Goal: Information Seeking & Learning: Learn about a topic

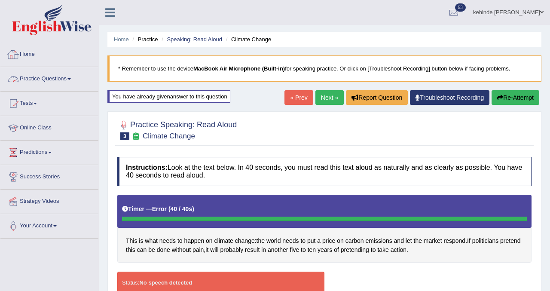
click at [34, 59] on link "Home" at bounding box center [49, 53] width 98 height 21
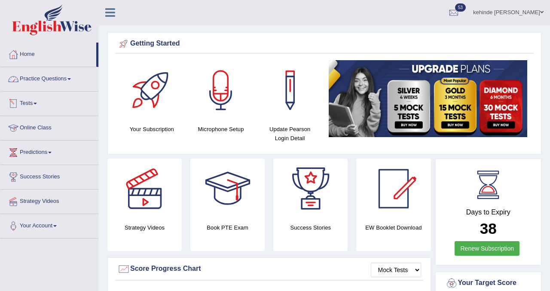
click at [43, 79] on link "Practice Questions" at bounding box center [49, 77] width 98 height 21
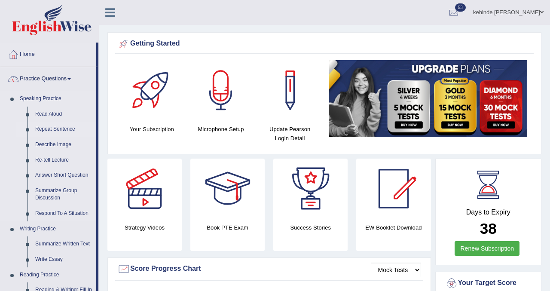
click at [51, 130] on link "Repeat Sentence" at bounding box center [63, 129] width 65 height 15
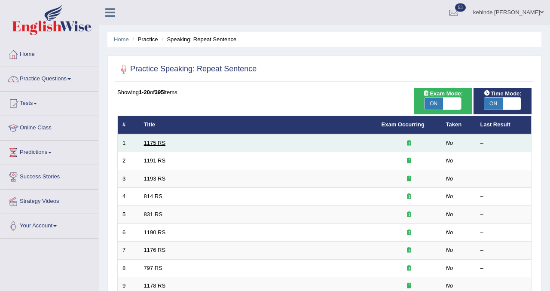
click at [162, 144] on link "1175 RS" at bounding box center [155, 143] width 22 height 6
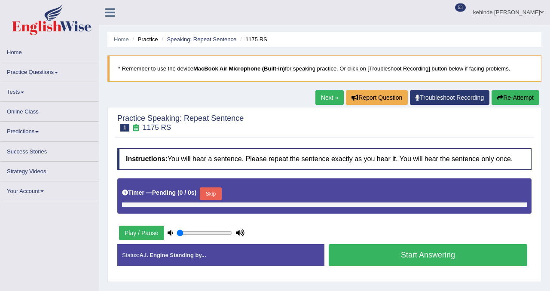
type input "0.85"
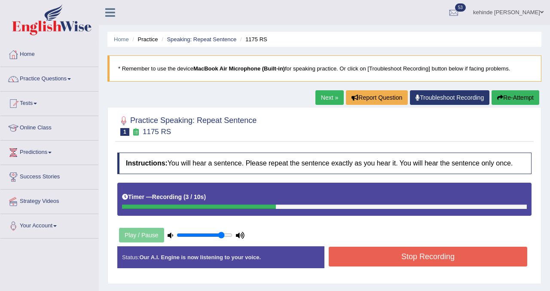
click at [368, 264] on button "Stop Recording" at bounding box center [428, 257] width 199 height 20
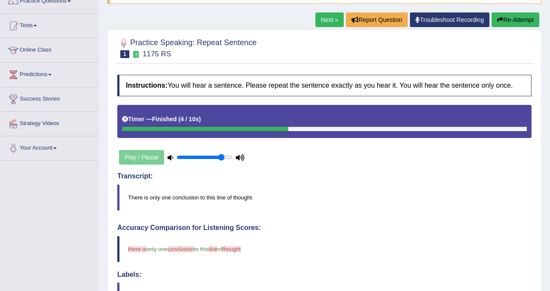
scroll to position [69, 0]
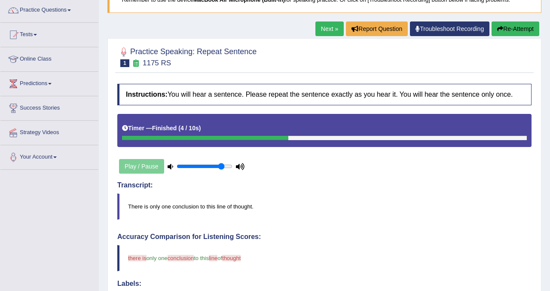
click at [322, 31] on link "Next »" at bounding box center [329, 28] width 28 height 15
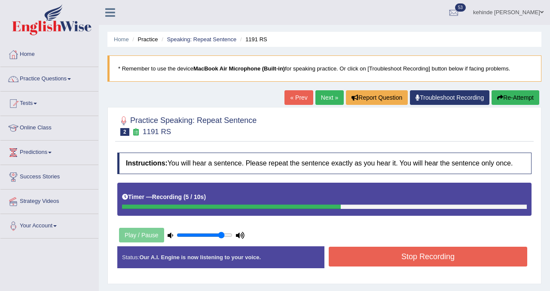
click at [380, 266] on button "Stop Recording" at bounding box center [428, 257] width 199 height 20
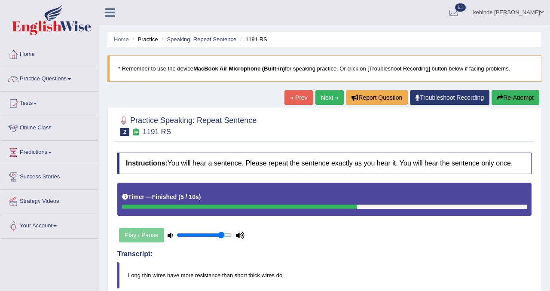
click at [320, 98] on link "Next »" at bounding box center [329, 97] width 28 height 15
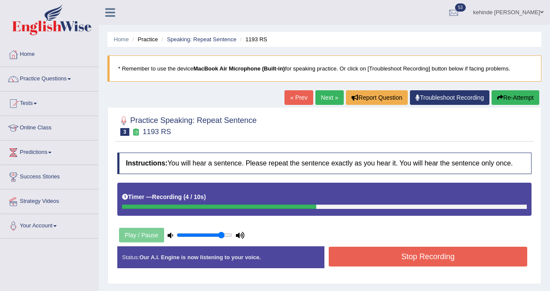
click at [352, 266] on button "Stop Recording" at bounding box center [428, 257] width 199 height 20
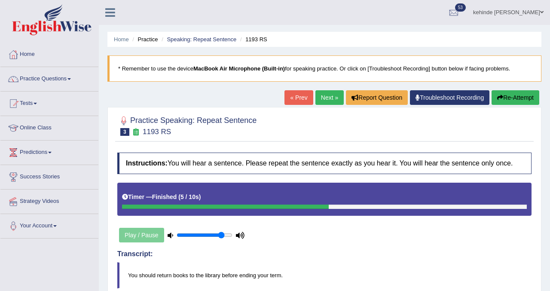
click at [324, 97] on link "Next »" at bounding box center [329, 97] width 28 height 15
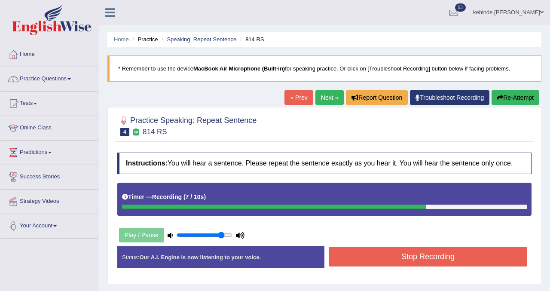
click at [352, 257] on button "Stop Recording" at bounding box center [428, 257] width 199 height 20
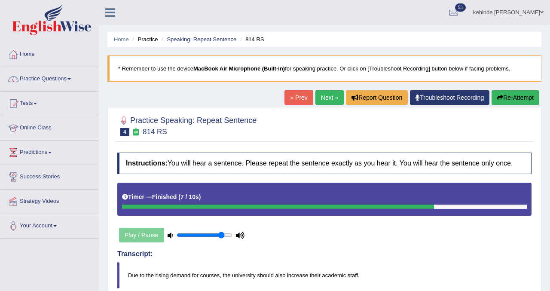
click at [512, 98] on button "Re-Attempt" at bounding box center [516, 97] width 48 height 15
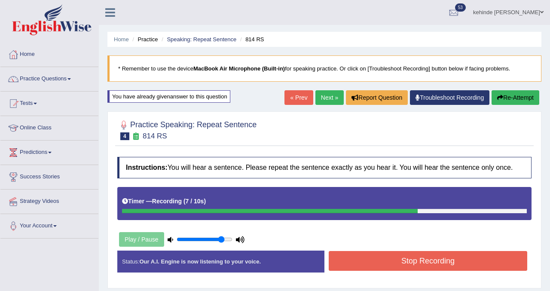
click at [376, 273] on div "Stop Recording" at bounding box center [427, 262] width 207 height 22
click at [379, 267] on button "Stop Recording" at bounding box center [428, 261] width 199 height 20
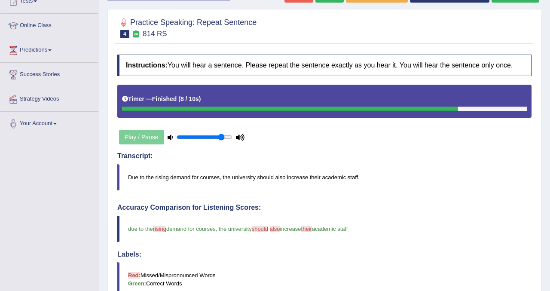
scroll to position [86, 0]
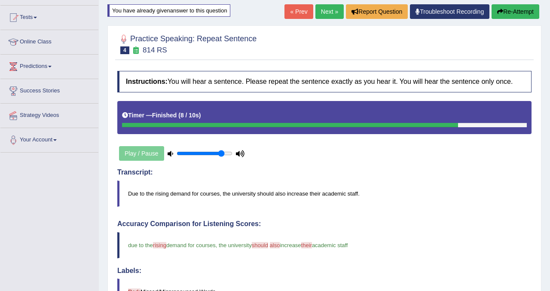
click at [321, 11] on link "Next »" at bounding box center [329, 11] width 28 height 15
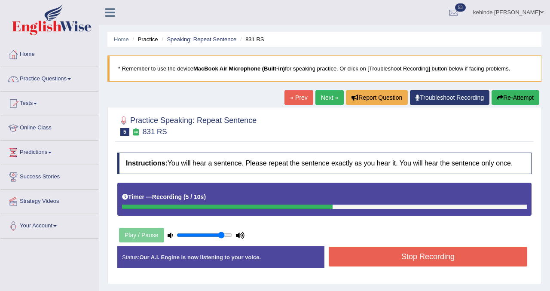
click at [356, 266] on button "Stop Recording" at bounding box center [428, 257] width 199 height 20
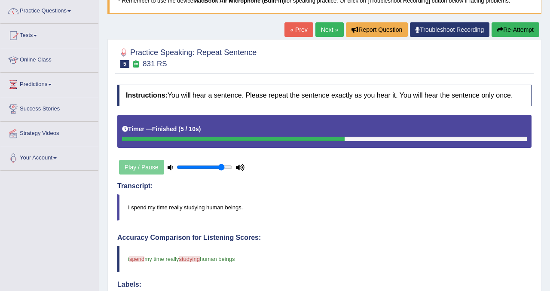
scroll to position [52, 0]
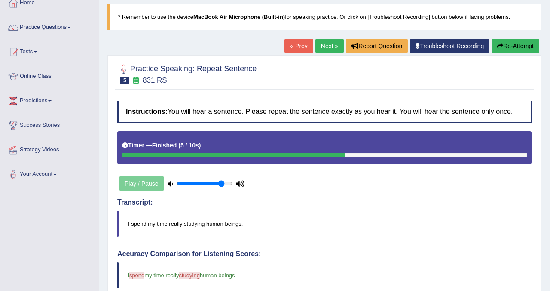
click at [511, 46] on button "Re-Attempt" at bounding box center [516, 46] width 48 height 15
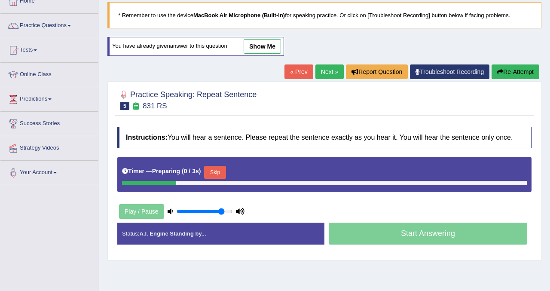
scroll to position [52, 0]
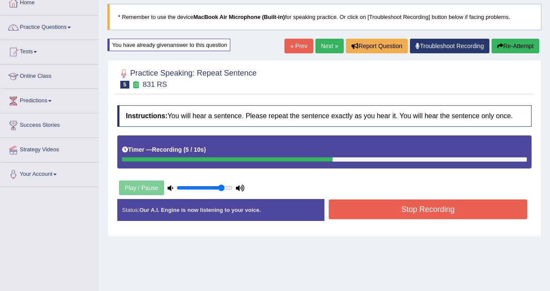
click at [371, 212] on button "Stop Recording" at bounding box center [428, 209] width 199 height 20
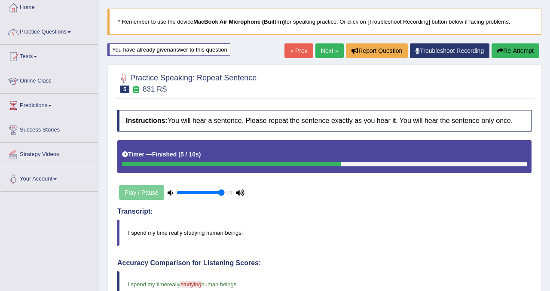
scroll to position [34, 0]
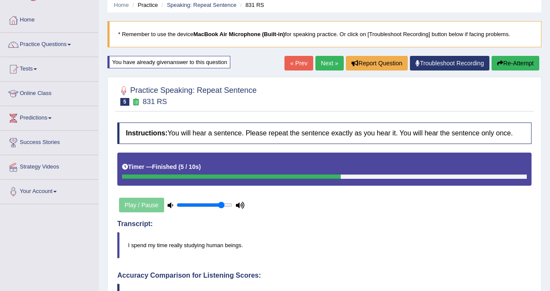
click at [321, 62] on link "Next »" at bounding box center [329, 63] width 28 height 15
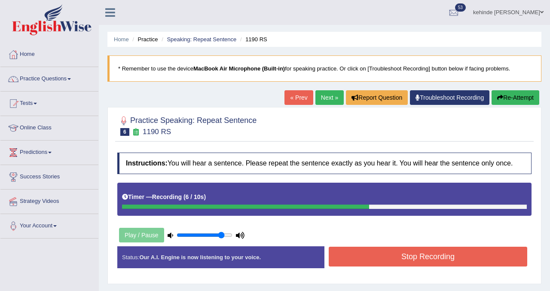
click at [382, 261] on button "Stop Recording" at bounding box center [428, 257] width 199 height 20
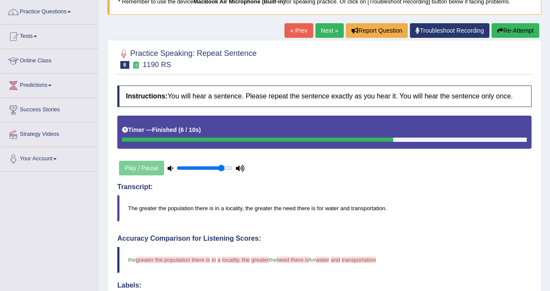
scroll to position [52, 0]
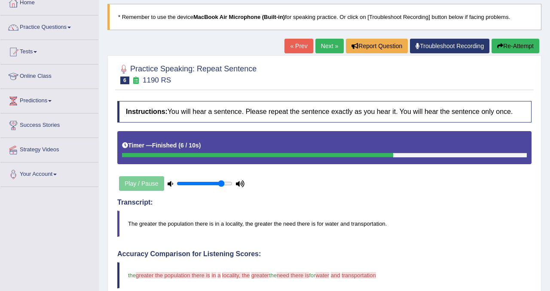
click at [506, 49] on button "Re-Attempt" at bounding box center [516, 46] width 48 height 15
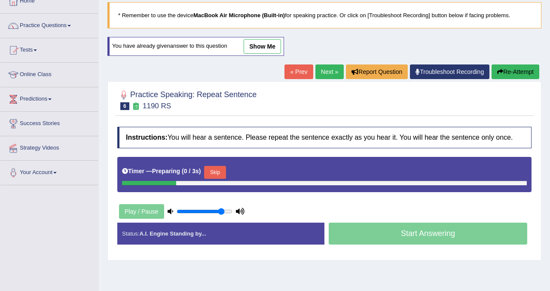
scroll to position [52, 0]
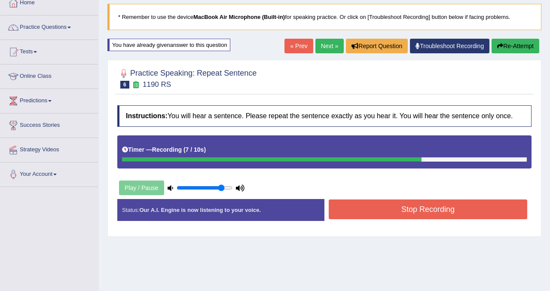
click at [367, 215] on button "Stop Recording" at bounding box center [428, 209] width 199 height 20
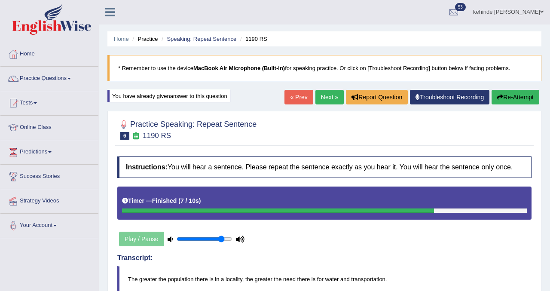
scroll to position [0, 0]
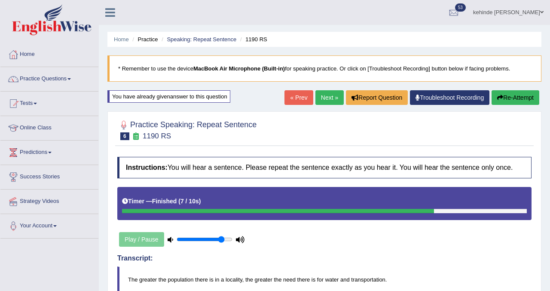
click at [321, 95] on link "Next »" at bounding box center [329, 97] width 28 height 15
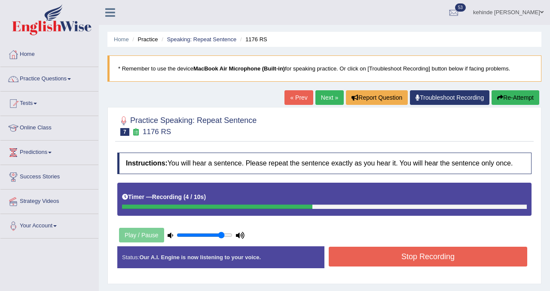
click at [350, 266] on button "Stop Recording" at bounding box center [428, 257] width 199 height 20
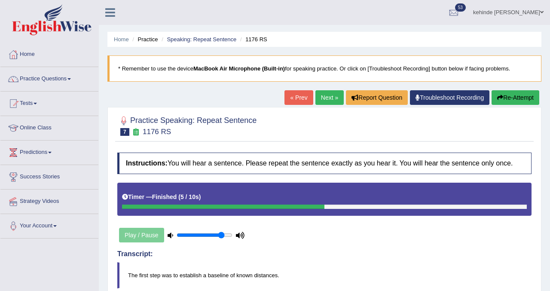
click at [322, 104] on link "Next »" at bounding box center [329, 97] width 28 height 15
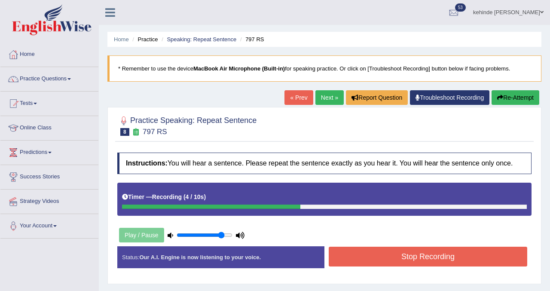
click at [366, 266] on button "Stop Recording" at bounding box center [428, 257] width 199 height 20
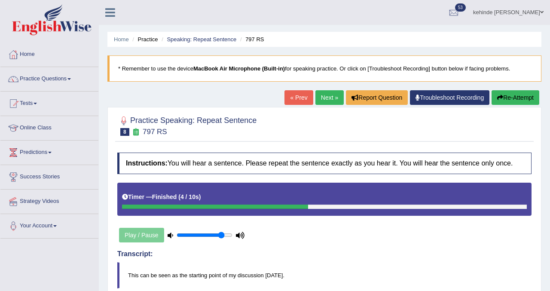
click at [322, 101] on link "Next »" at bounding box center [329, 97] width 28 height 15
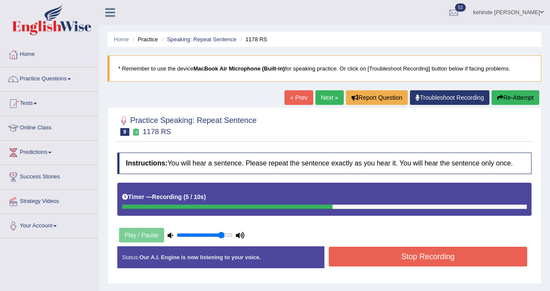
click at [345, 266] on button "Stop Recording" at bounding box center [428, 257] width 199 height 20
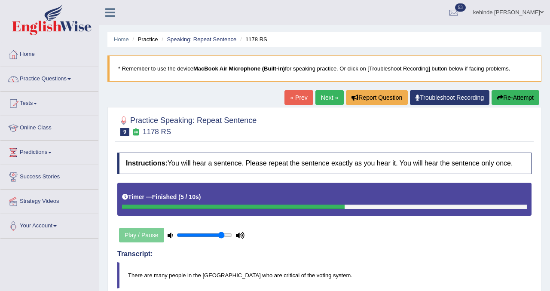
click at [321, 93] on link "Next »" at bounding box center [329, 97] width 28 height 15
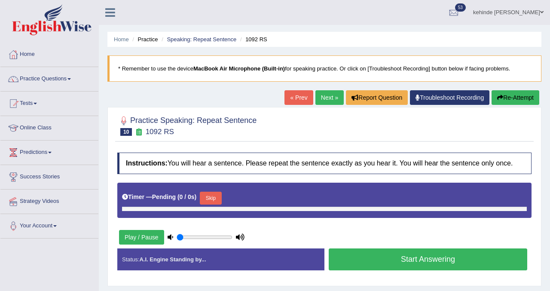
type input "0.85"
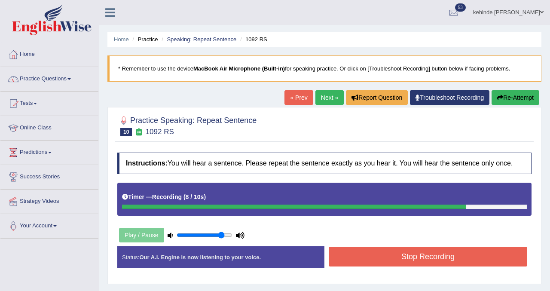
click at [343, 266] on button "Stop Recording" at bounding box center [428, 257] width 199 height 20
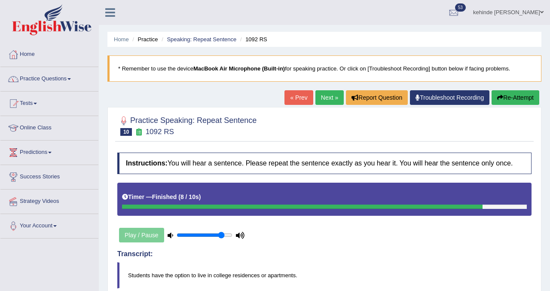
click at [36, 77] on link "Practice Questions" at bounding box center [49, 77] width 98 height 21
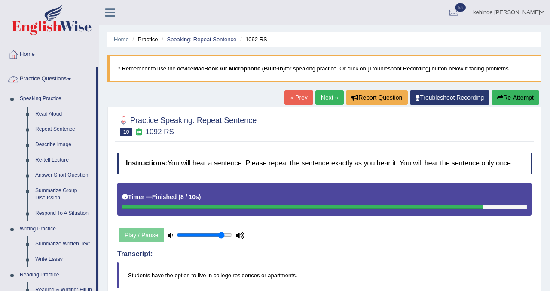
click at [57, 79] on link "Practice Questions" at bounding box center [48, 77] width 96 height 21
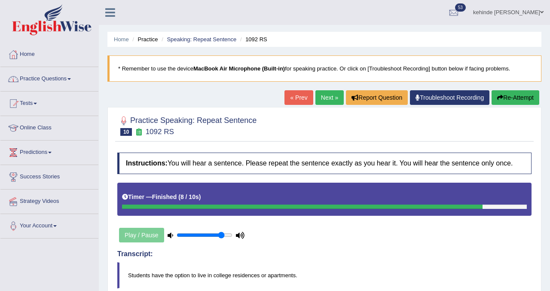
click at [57, 79] on link "Practice Questions" at bounding box center [49, 77] width 98 height 21
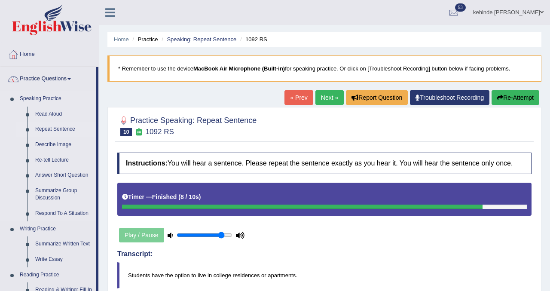
click at [61, 130] on link "Repeat Sentence" at bounding box center [63, 129] width 65 height 15
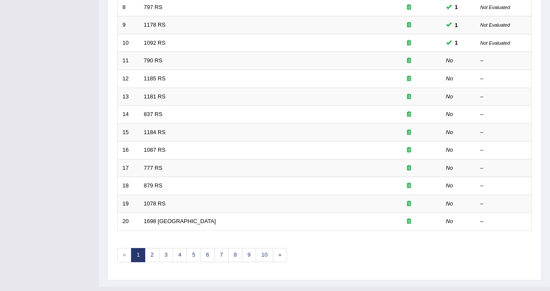
scroll to position [278, 0]
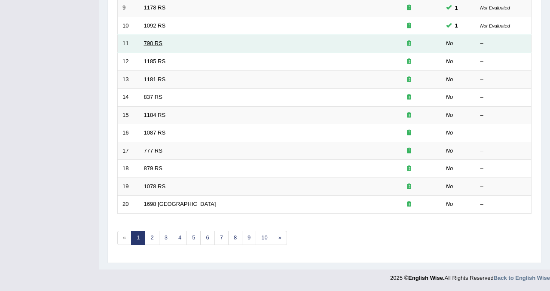
click at [151, 43] on link "790 RS" at bounding box center [153, 43] width 18 height 6
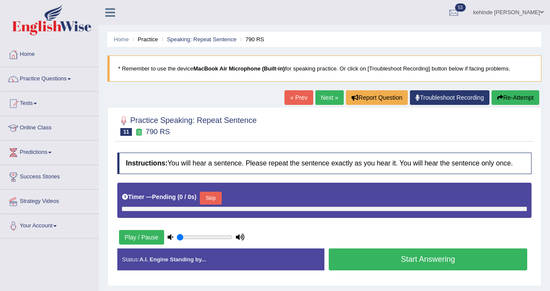
type input "0.85"
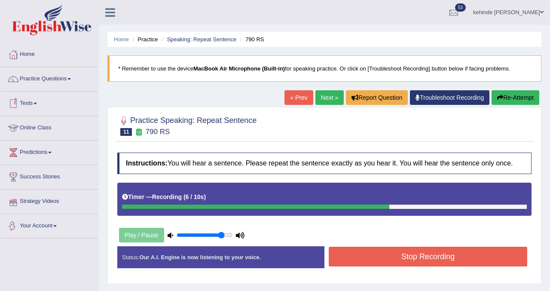
click at [359, 266] on button "Stop Recording" at bounding box center [428, 257] width 199 height 20
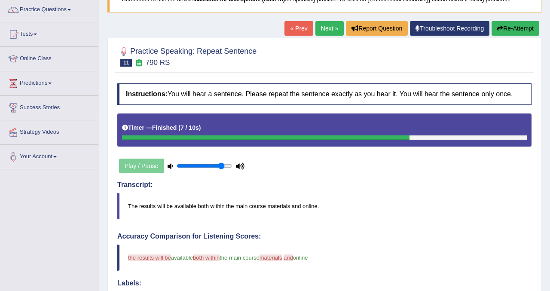
scroll to position [69, 0]
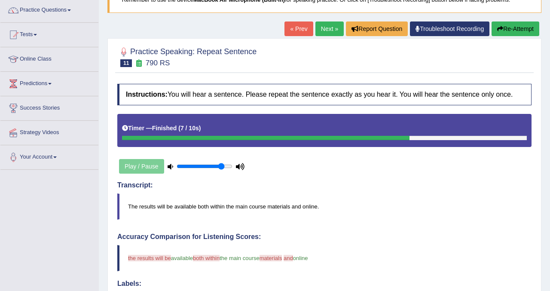
click at [510, 31] on button "Re-Attempt" at bounding box center [516, 28] width 48 height 15
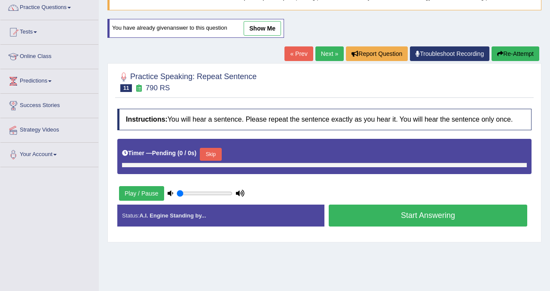
type input "0.85"
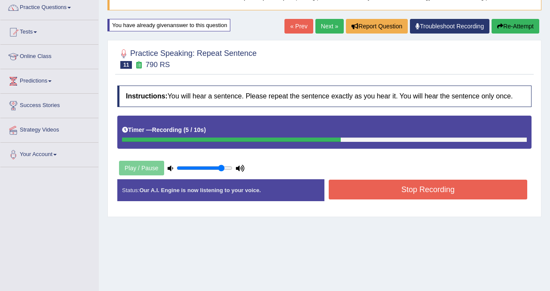
click at [357, 202] on div "Stop Recording" at bounding box center [427, 191] width 207 height 22
click at [357, 197] on button "Stop Recording" at bounding box center [428, 190] width 199 height 20
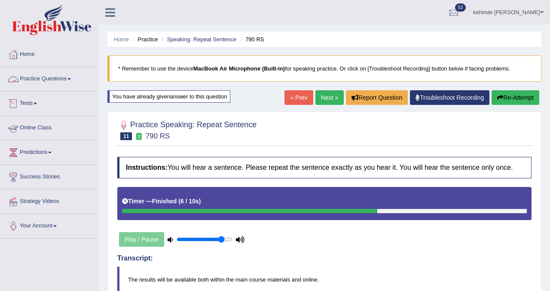
click at [49, 79] on link "Practice Questions" at bounding box center [49, 77] width 98 height 21
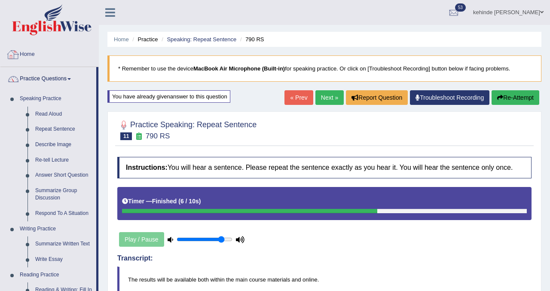
click at [34, 55] on link "Home" at bounding box center [49, 53] width 98 height 21
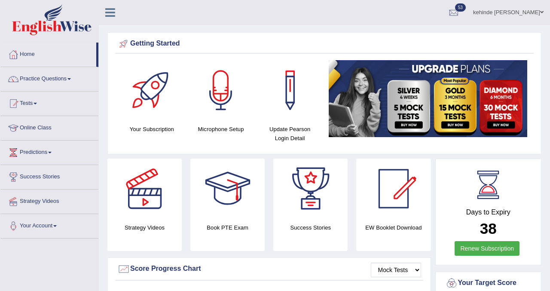
click at [35, 125] on link "Online Class" at bounding box center [49, 126] width 98 height 21
